Goal: Information Seeking & Learning: Learn about a topic

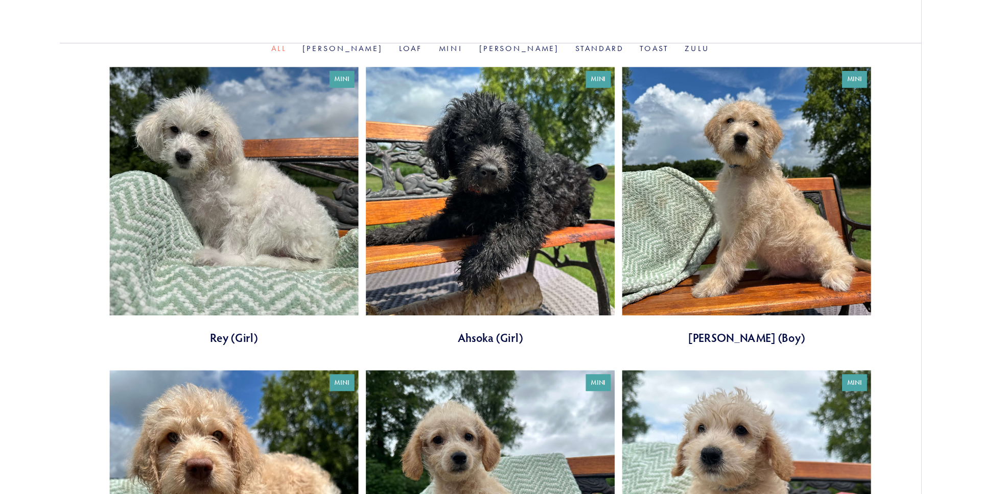
scroll to position [359, 0]
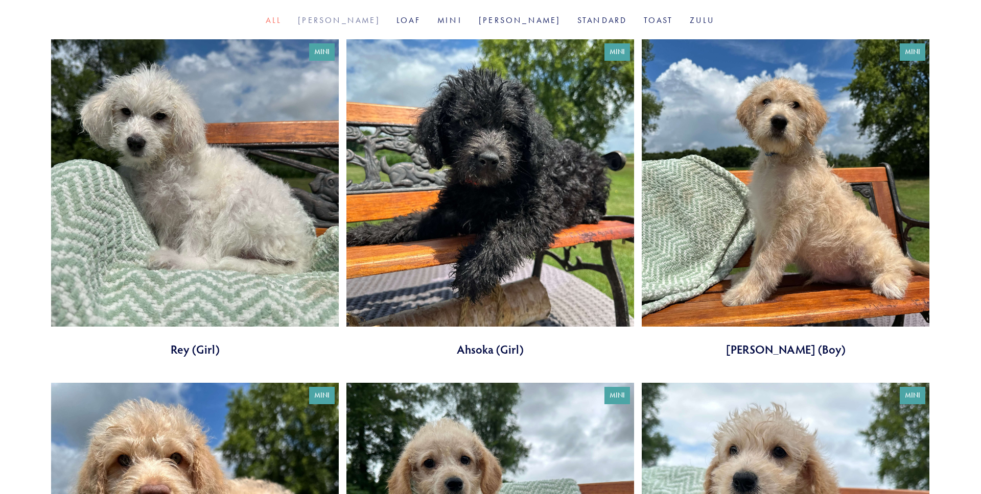
click at [373, 20] on link "[PERSON_NAME]" at bounding box center [339, 20] width 82 height 10
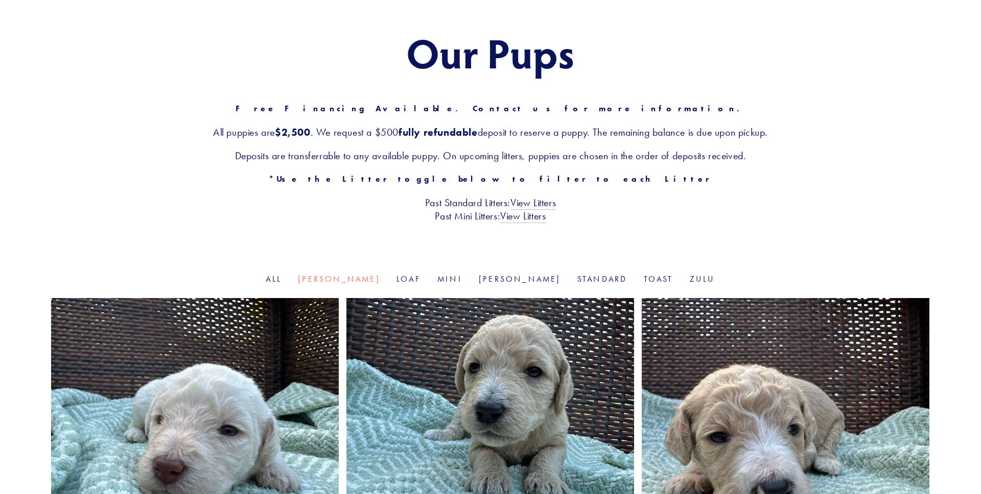
scroll to position [229, 0]
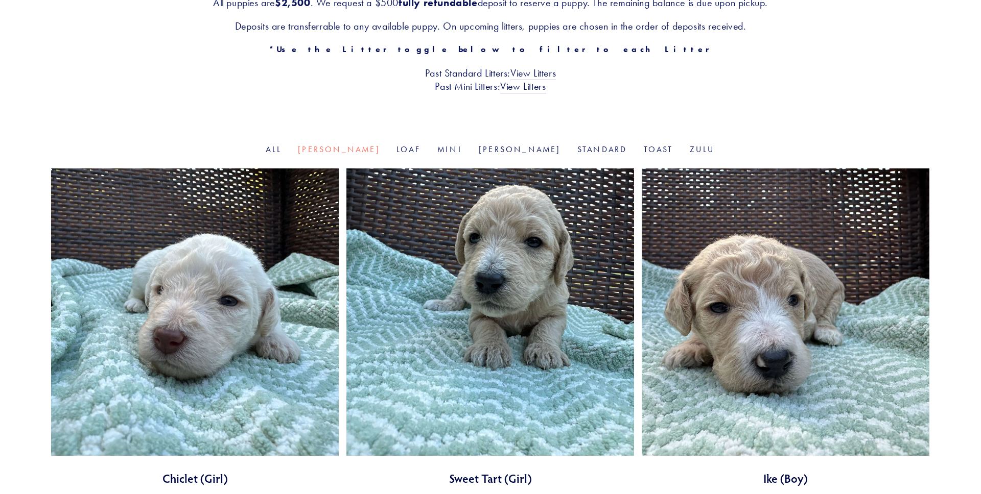
click at [227, 247] on link at bounding box center [195, 328] width 288 height 318
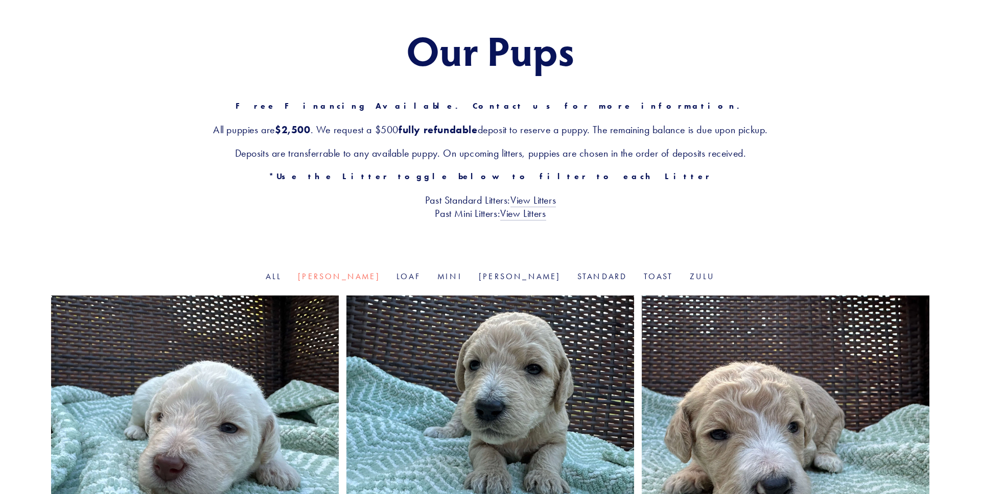
scroll to position [0, 0]
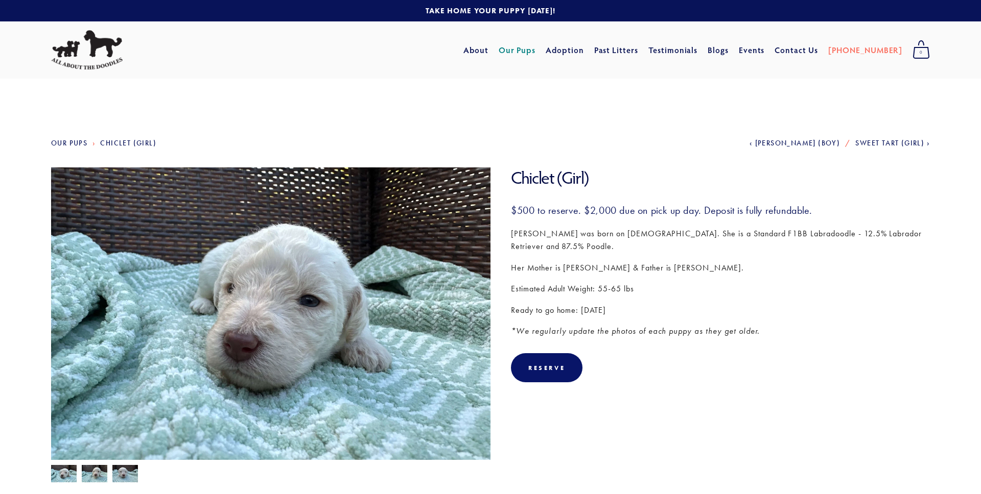
click at [103, 52] on img at bounding box center [86, 50] width 71 height 40
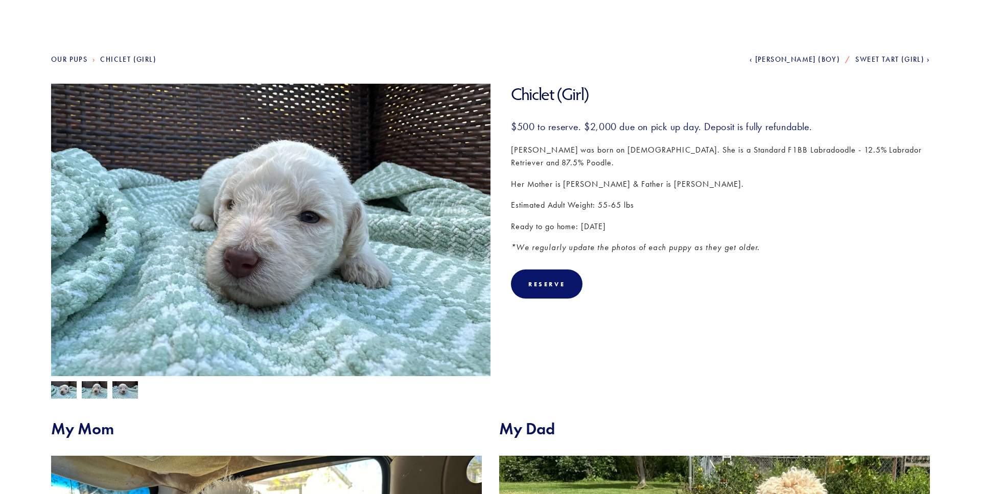
scroll to position [55, 0]
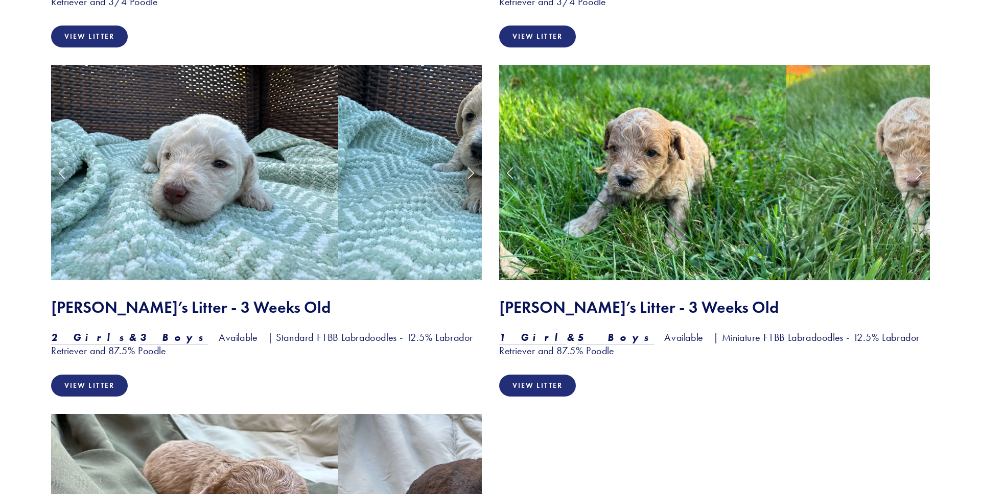
scroll to position [1194, 0]
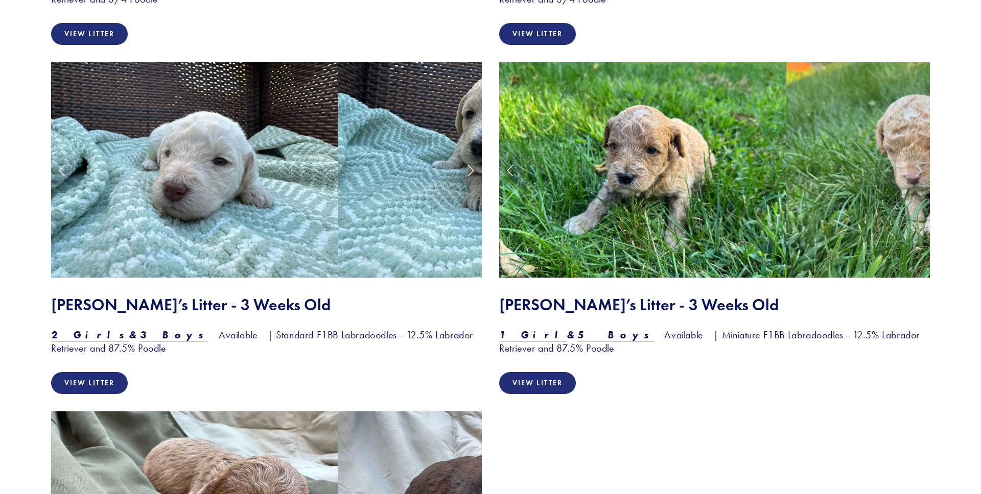
click at [10, 217] on div "View Our Litters" at bounding box center [490, 415] width 981 height 1561
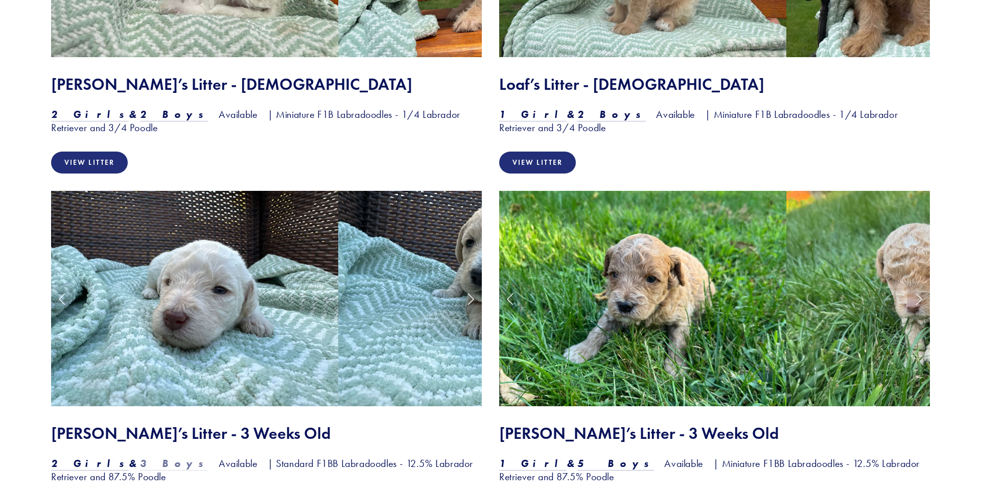
scroll to position [1099, 0]
